Goal: Navigation & Orientation: Go to known website

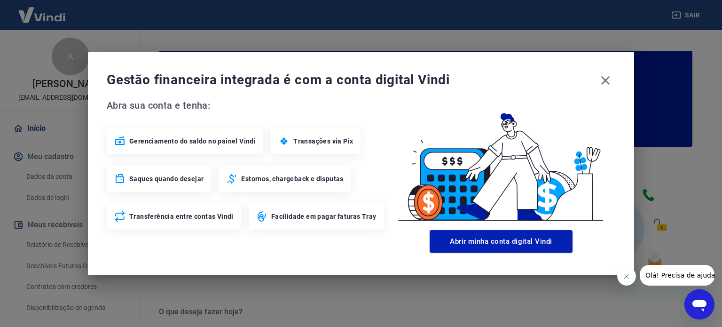
drag, startPoint x: 375, startPoint y: 113, endPoint x: 394, endPoint y: 110, distance: 18.5
click at [375, 113] on div "Abra sua conta e tenha: Gerenciamento do saldo no painel Vindi Transações via P…" at bounding box center [247, 164] width 280 height 132
click at [605, 82] on icon "button" at bounding box center [605, 80] width 15 height 15
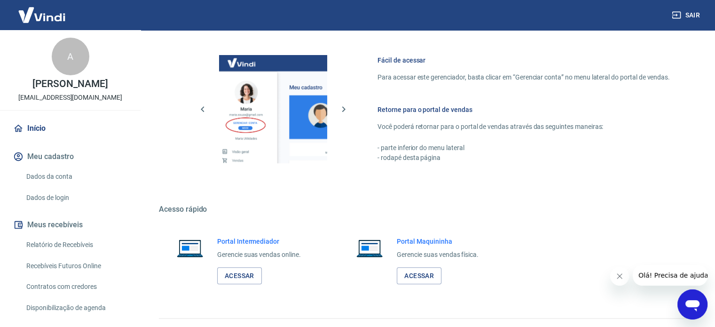
scroll to position [513, 0]
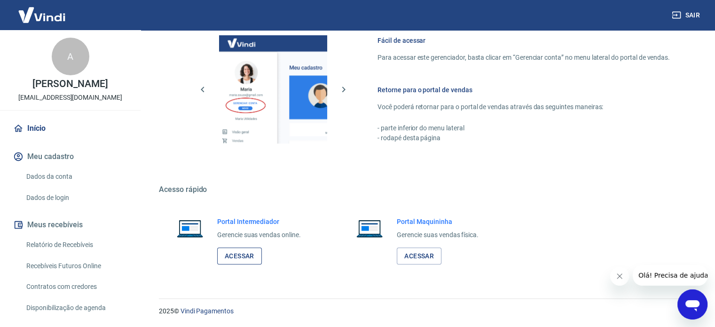
click at [242, 251] on link "Acessar" at bounding box center [239, 255] width 45 height 17
